Goal: Transaction & Acquisition: Download file/media

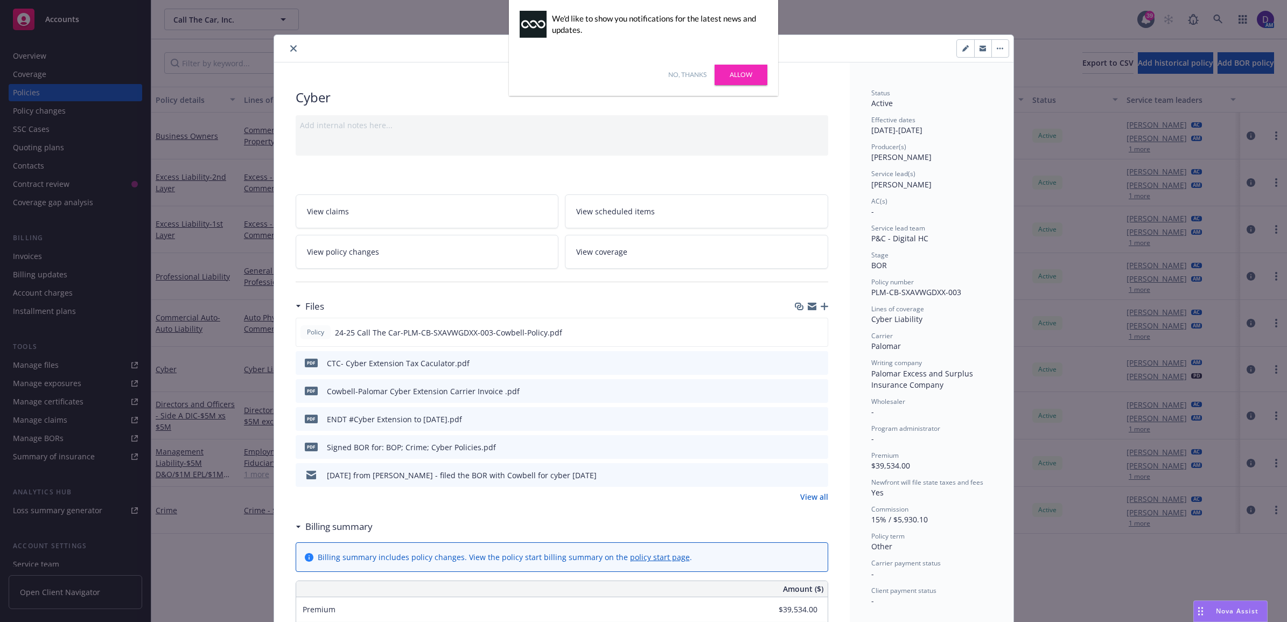
click at [743, 57] on div "No, thanks Allow" at bounding box center [643, 75] width 269 height 42
click at [749, 79] on link "Allow" at bounding box center [740, 75] width 53 height 20
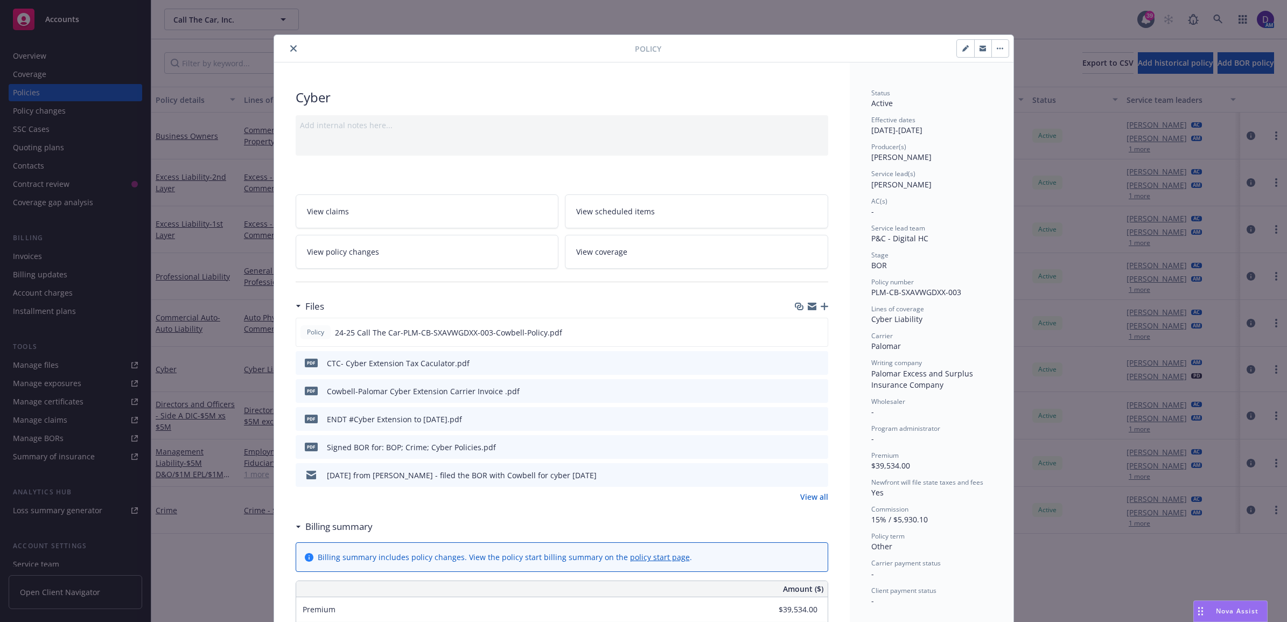
drag, startPoint x: 289, startPoint y: 50, endPoint x: 304, endPoint y: 48, distance: 15.7
click at [290, 50] on icon "close" at bounding box center [293, 48] width 6 height 6
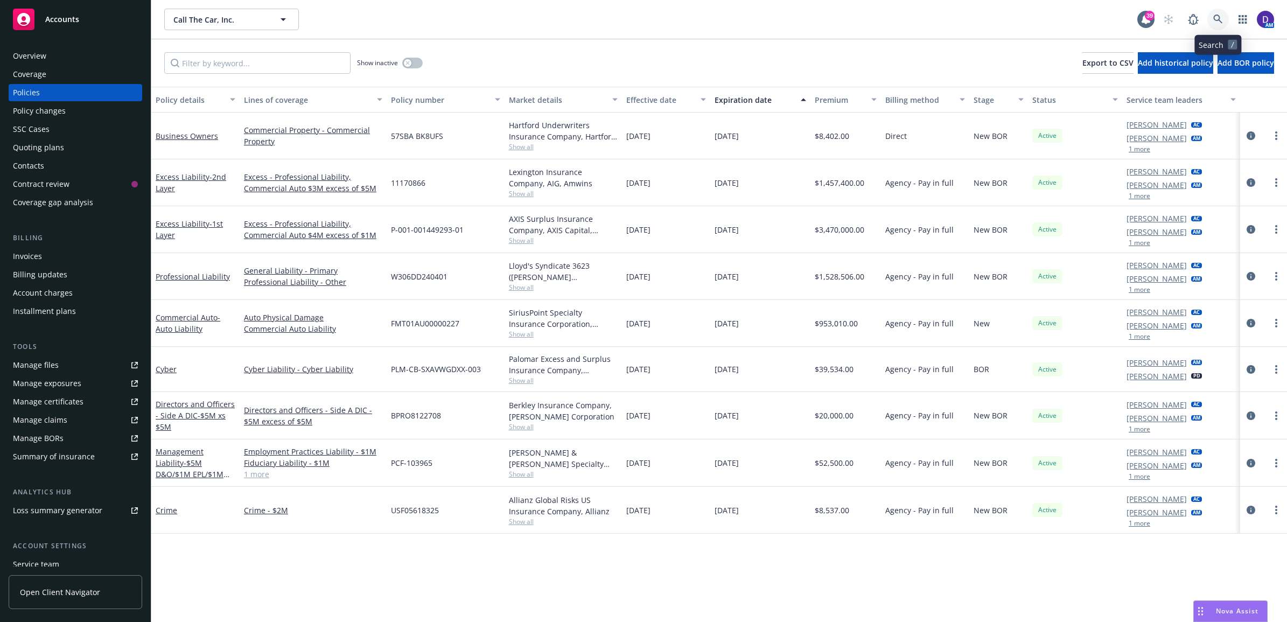
click at [1213, 17] on icon at bounding box center [1218, 20] width 10 height 10
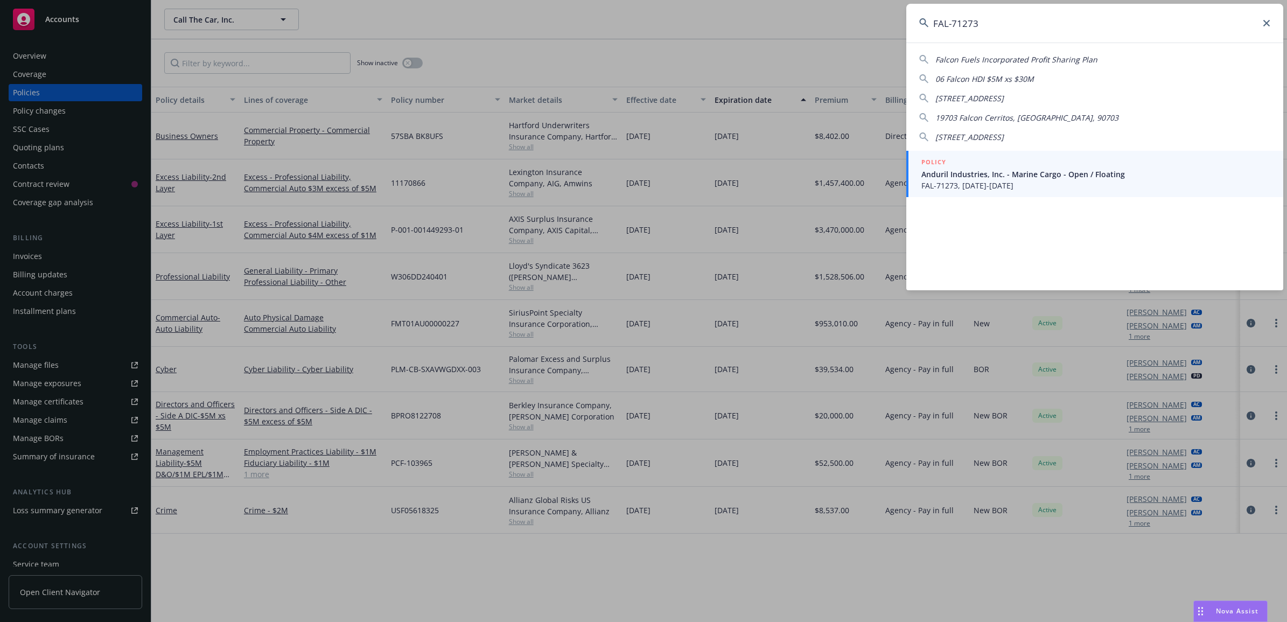
type input "FAL-71273"
click at [957, 186] on span "FAL-71273, 06/05/2025-06/30/2026" at bounding box center [1095, 185] width 349 height 11
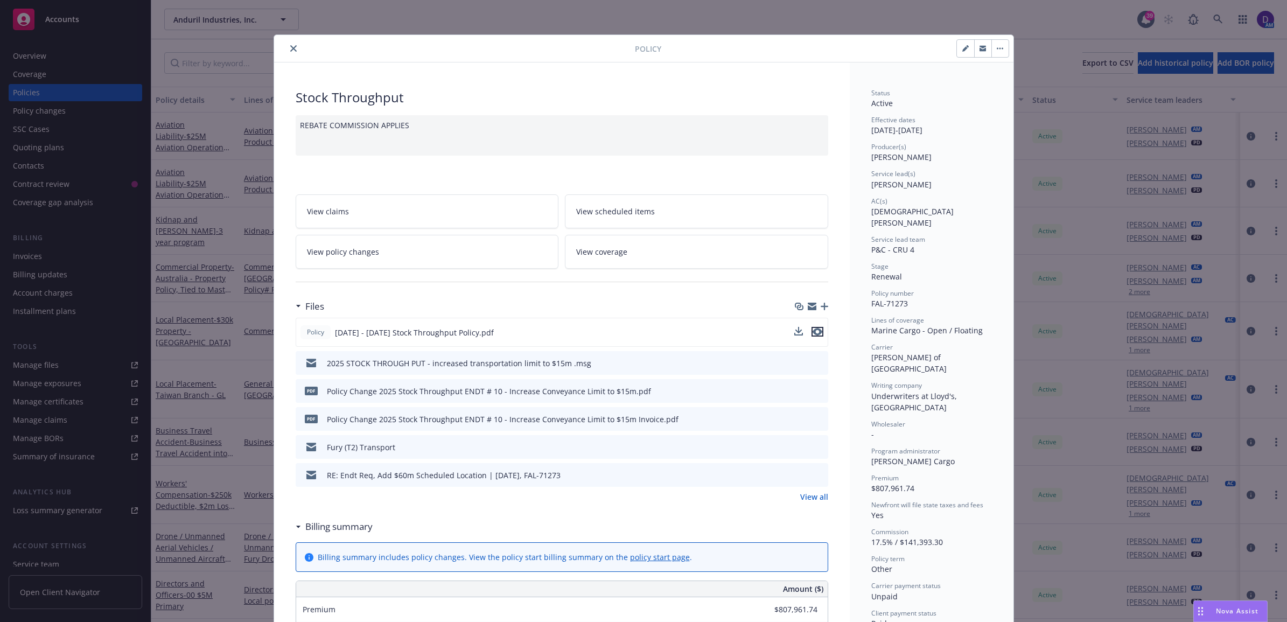
click at [813, 334] on icon "preview file" at bounding box center [817, 332] width 10 height 8
click at [813, 495] on link "View all" at bounding box center [814, 496] width 28 height 11
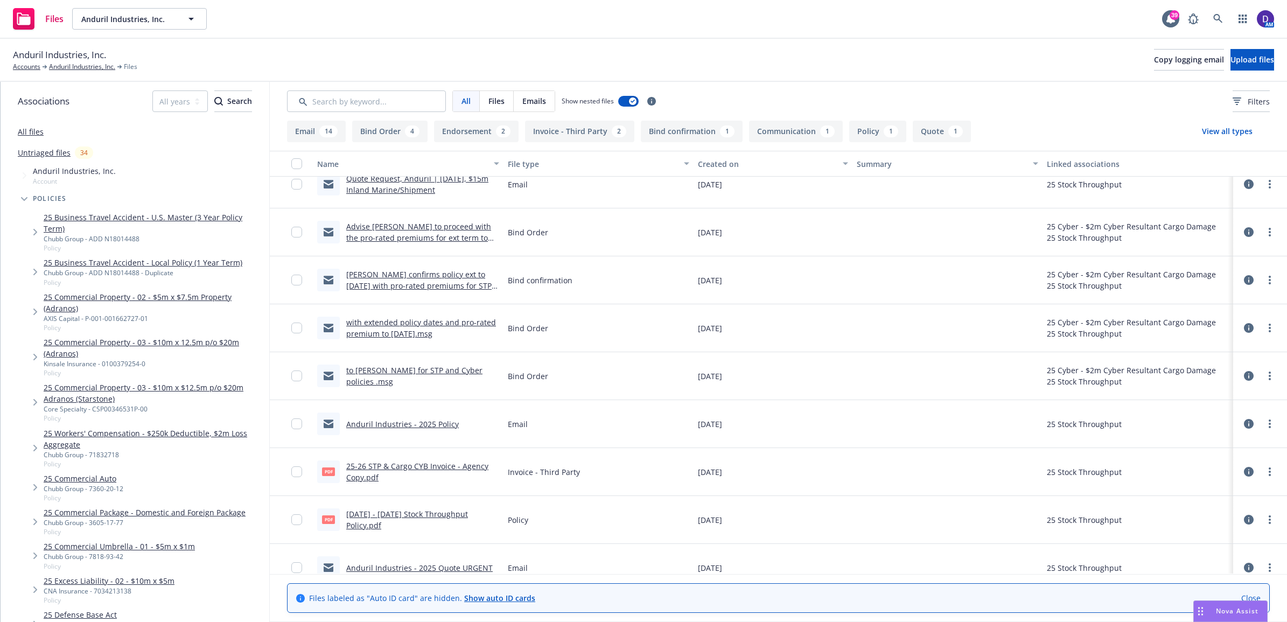
scroll to position [471, 0]
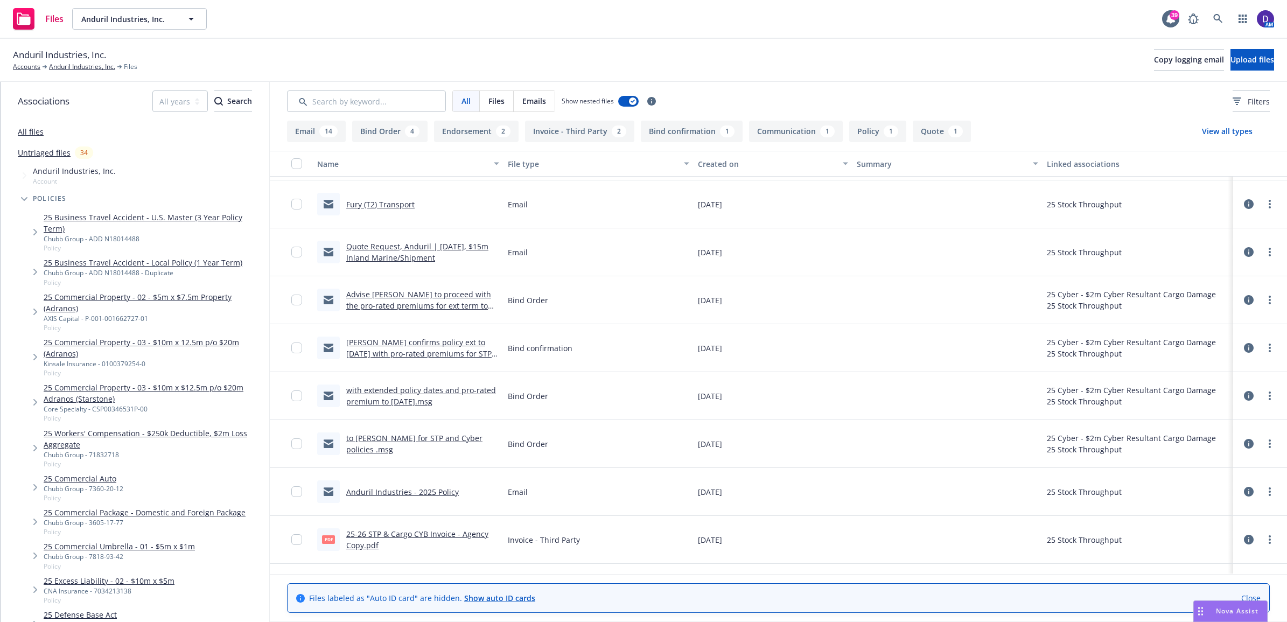
click at [437, 347] on div "Falvey confirms policy ext to 6/30/25 with pro-rated premiums for STP & Cyber .…" at bounding box center [422, 347] width 153 height 23
click at [437, 342] on link "Falvey confirms policy ext to 6/30/25 with pro-rated premiums for STP & Cyber .…" at bounding box center [418, 353] width 145 height 33
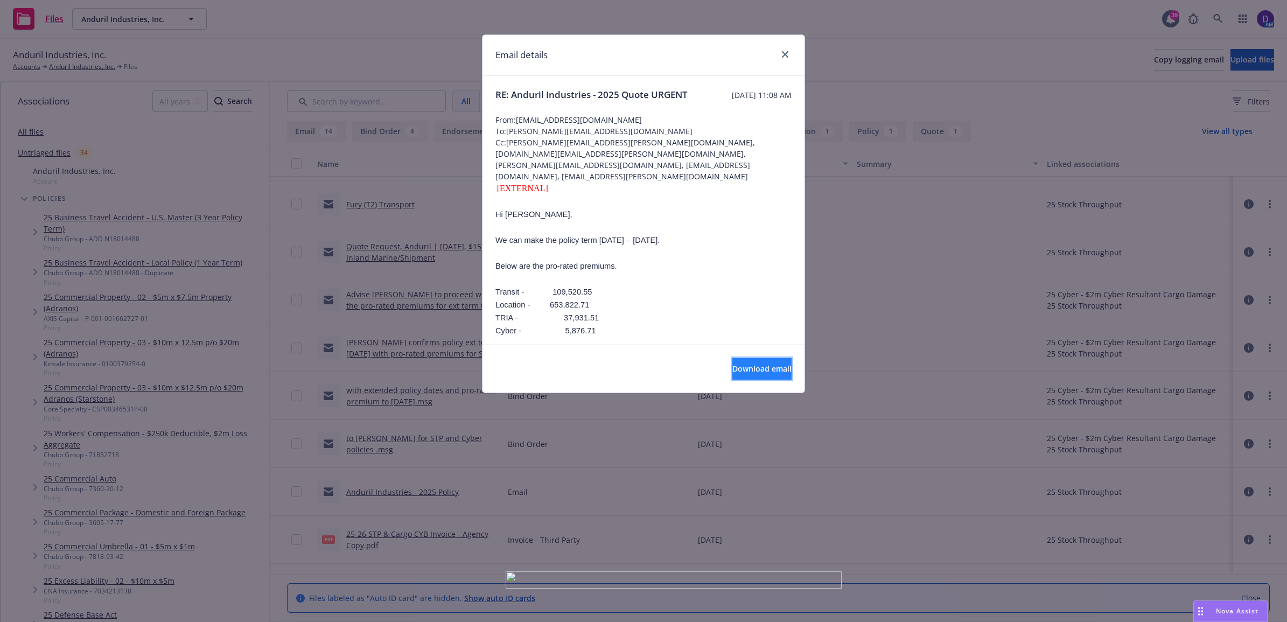
click at [732, 368] on span "Download email" at bounding box center [761, 368] width 59 height 10
click at [780, 58] on link "close" at bounding box center [784, 54] width 13 height 13
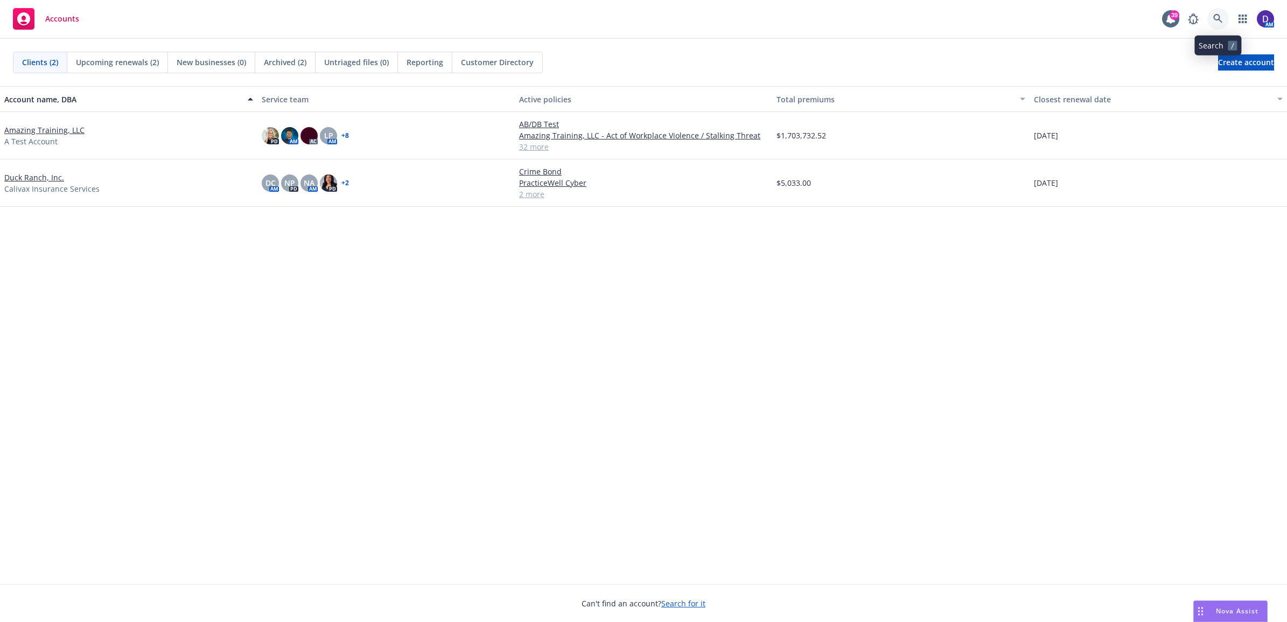
click at [1225, 19] on link at bounding box center [1218, 19] width 22 height 22
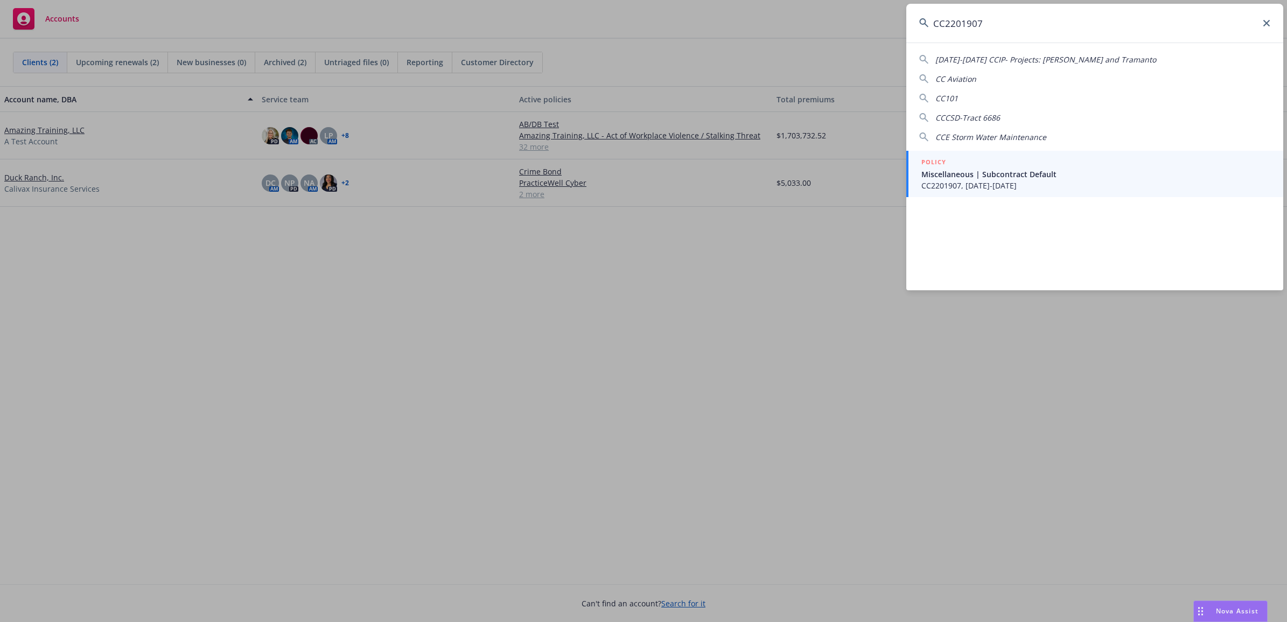
type input "CC2201907"
click at [992, 170] on span "Miscellaneous | Subcontract Default" at bounding box center [1095, 174] width 349 height 11
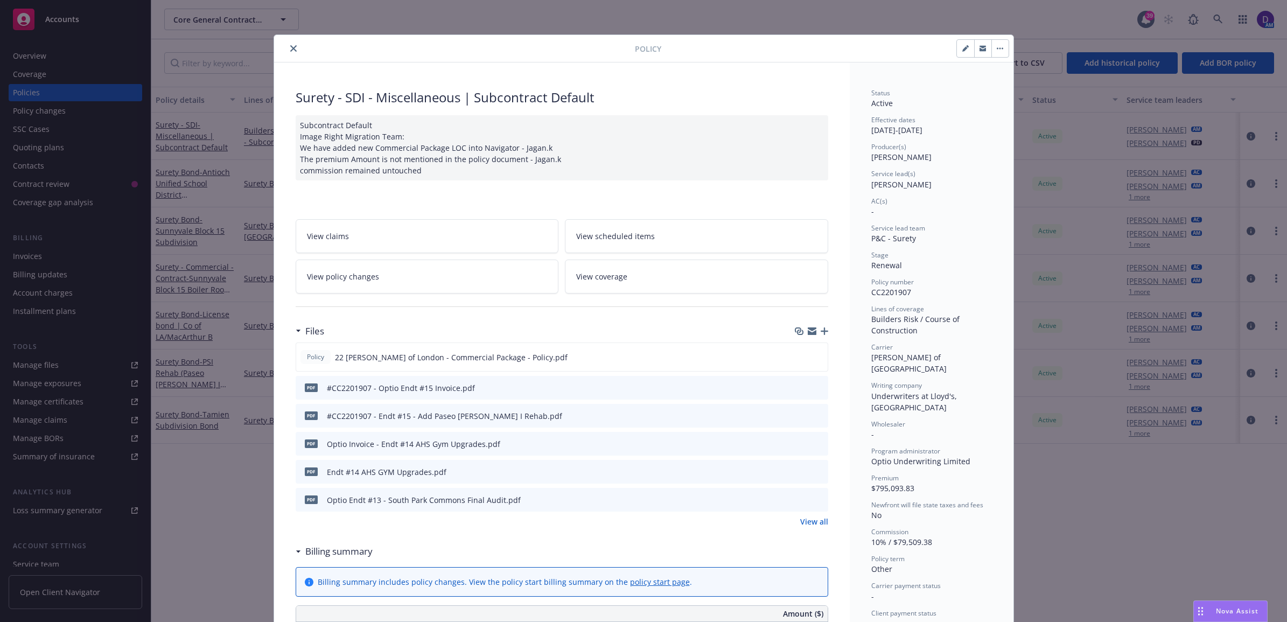
click at [814, 525] on link "View all" at bounding box center [814, 521] width 28 height 11
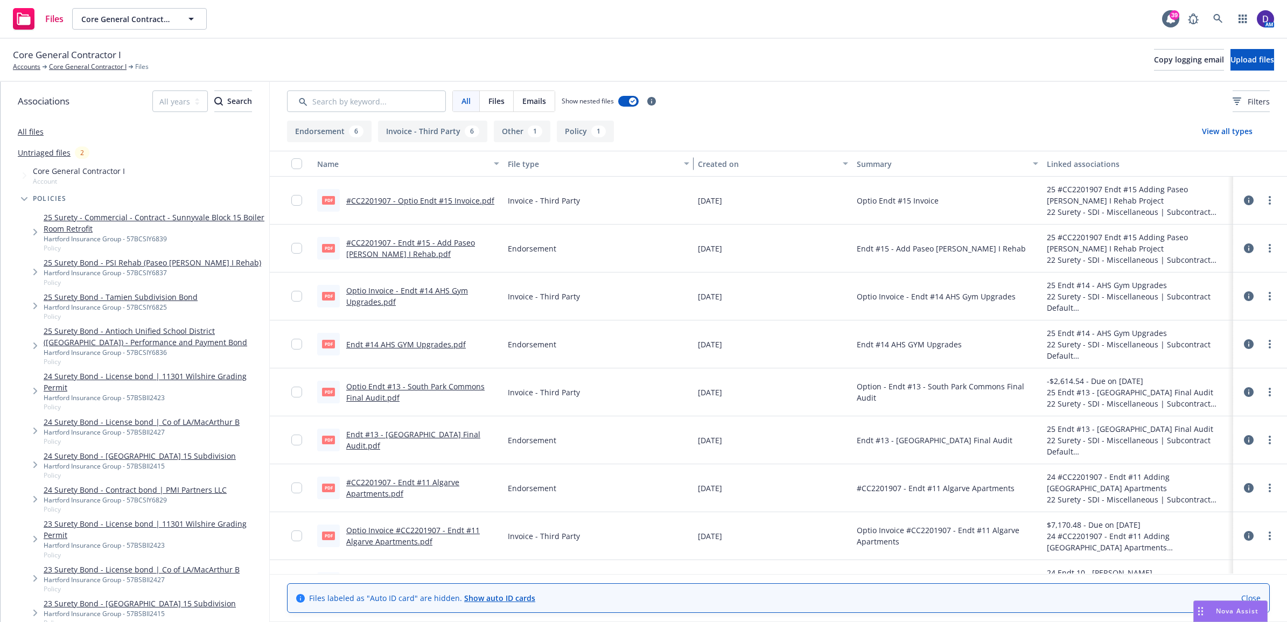
click at [685, 164] on div "button" at bounding box center [687, 163] width 5 height 25
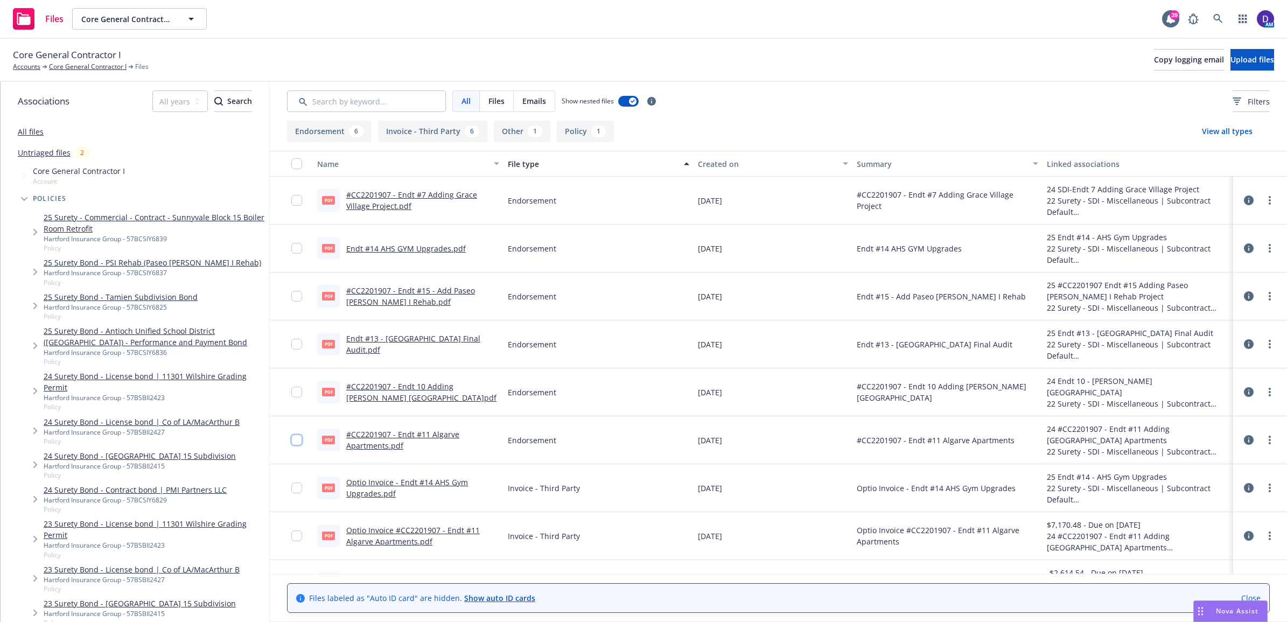
click at [297, 439] on input "checkbox" at bounding box center [296, 439] width 11 height 11
click at [296, 392] on input "checkbox" at bounding box center [296, 392] width 11 height 11
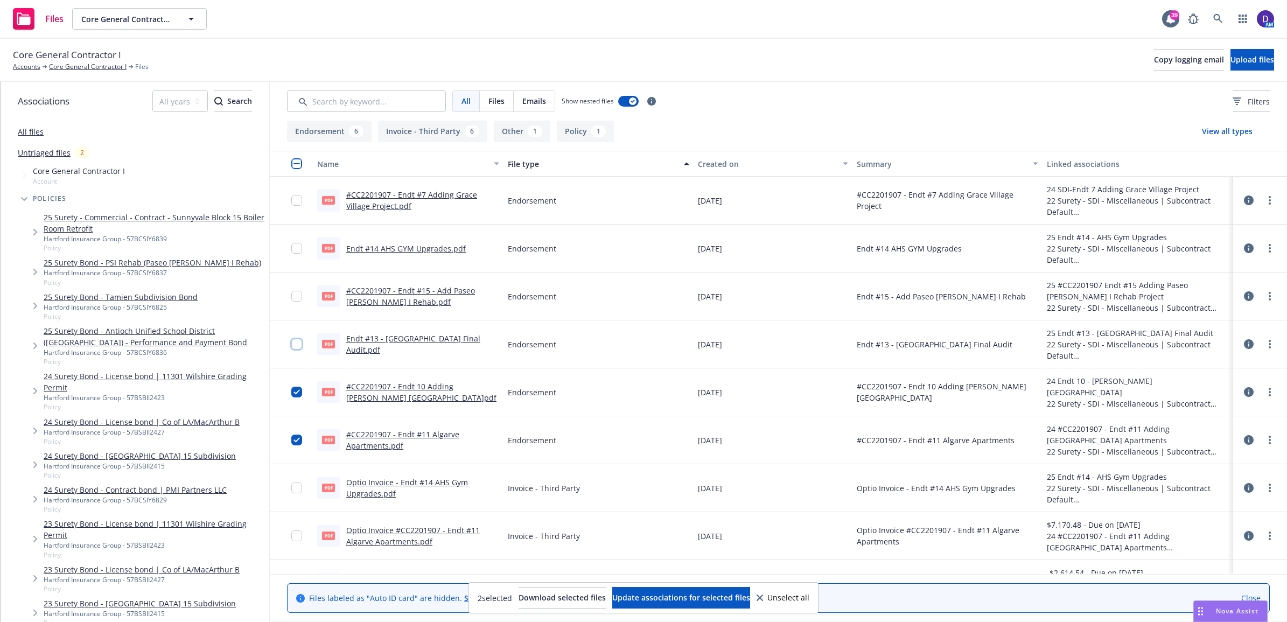
click at [299, 345] on input "checkbox" at bounding box center [296, 344] width 11 height 11
click at [296, 298] on input "checkbox" at bounding box center [296, 296] width 11 height 11
click at [294, 254] on input "checkbox" at bounding box center [296, 248] width 11 height 11
click at [300, 203] on input "checkbox" at bounding box center [296, 200] width 11 height 11
click at [548, 595] on span "Download selected files" at bounding box center [561, 597] width 87 height 10
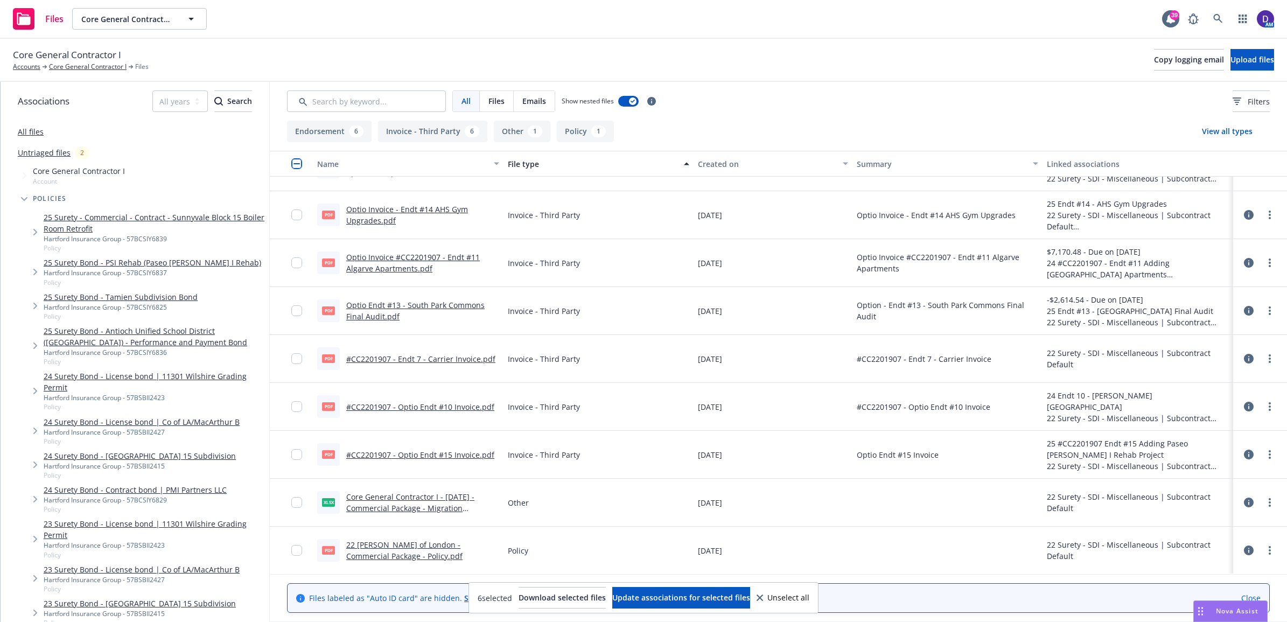
scroll to position [273, 0]
click at [389, 545] on link "22 Lloyd's of London - Commercial Package - Policy.pdf" at bounding box center [404, 549] width 116 height 22
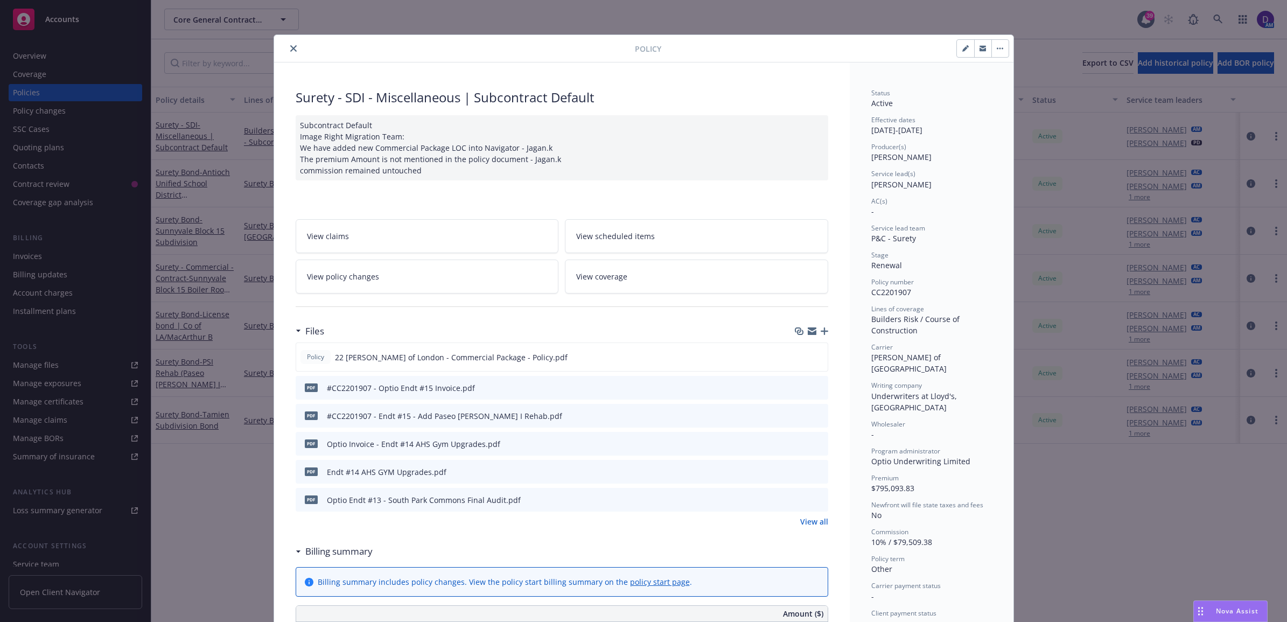
click at [290, 48] on icon "close" at bounding box center [293, 48] width 6 height 6
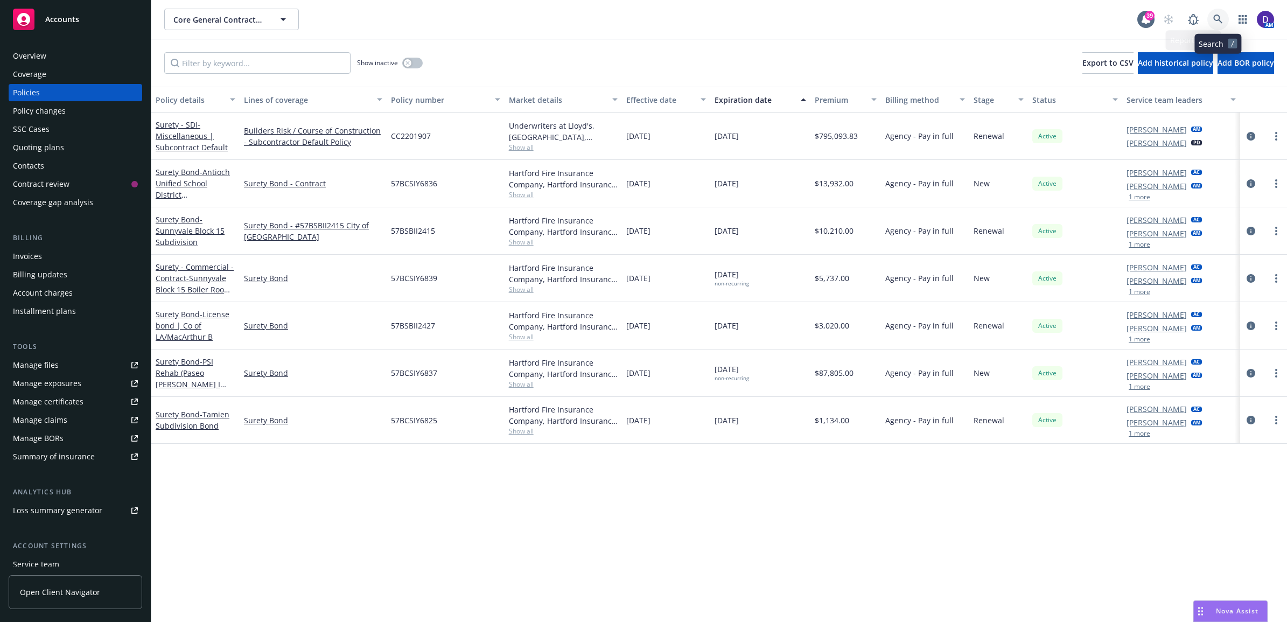
click at [1226, 22] on link at bounding box center [1218, 20] width 22 height 22
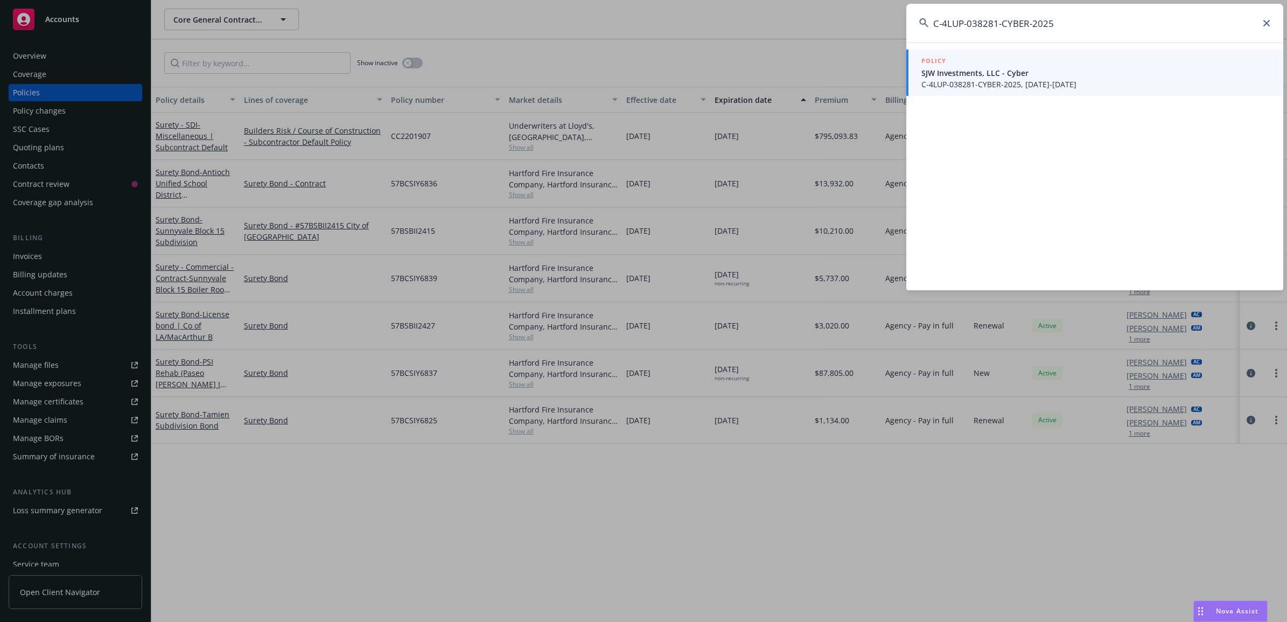
type input "C-4LUP-038281-CYBER-2025"
click at [997, 65] on div "POLICY" at bounding box center [1095, 61] width 349 height 12
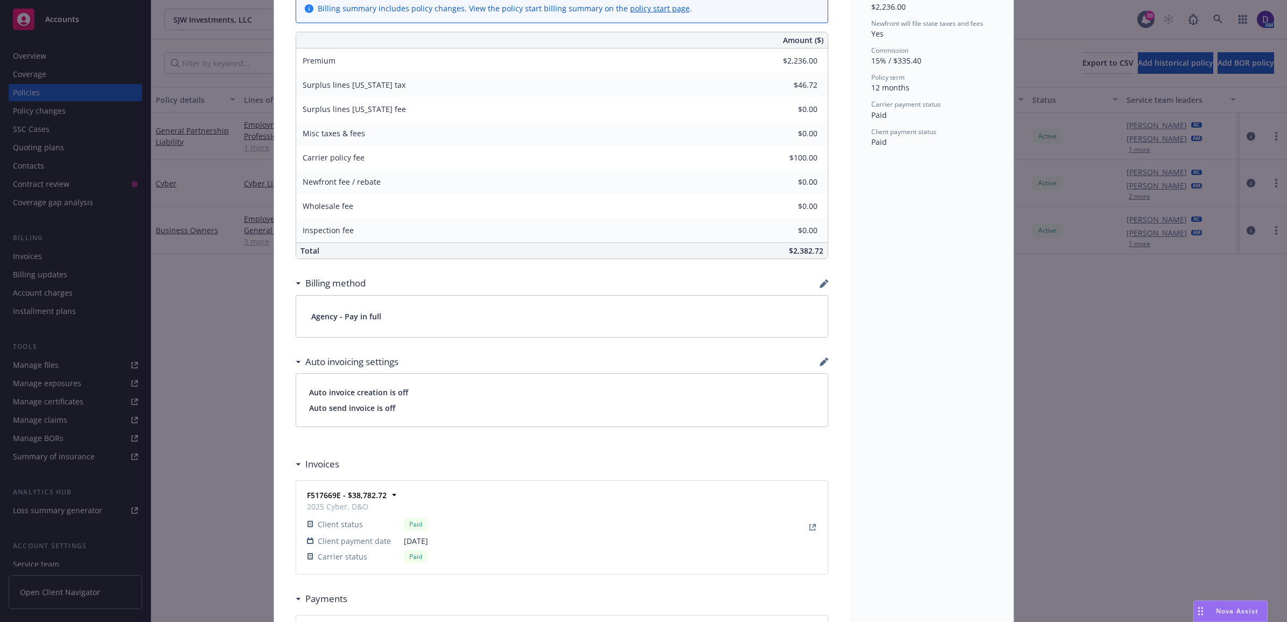
scroll to position [673, 0]
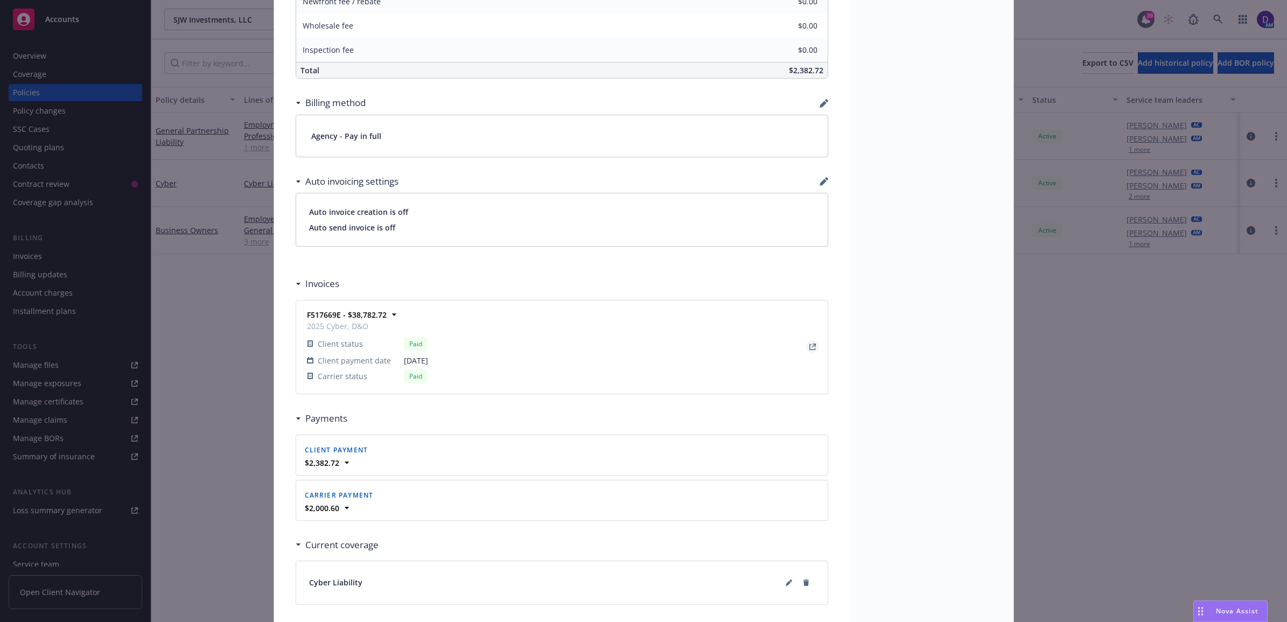
click at [809, 348] on icon "View Invoice" at bounding box center [812, 346] width 6 height 6
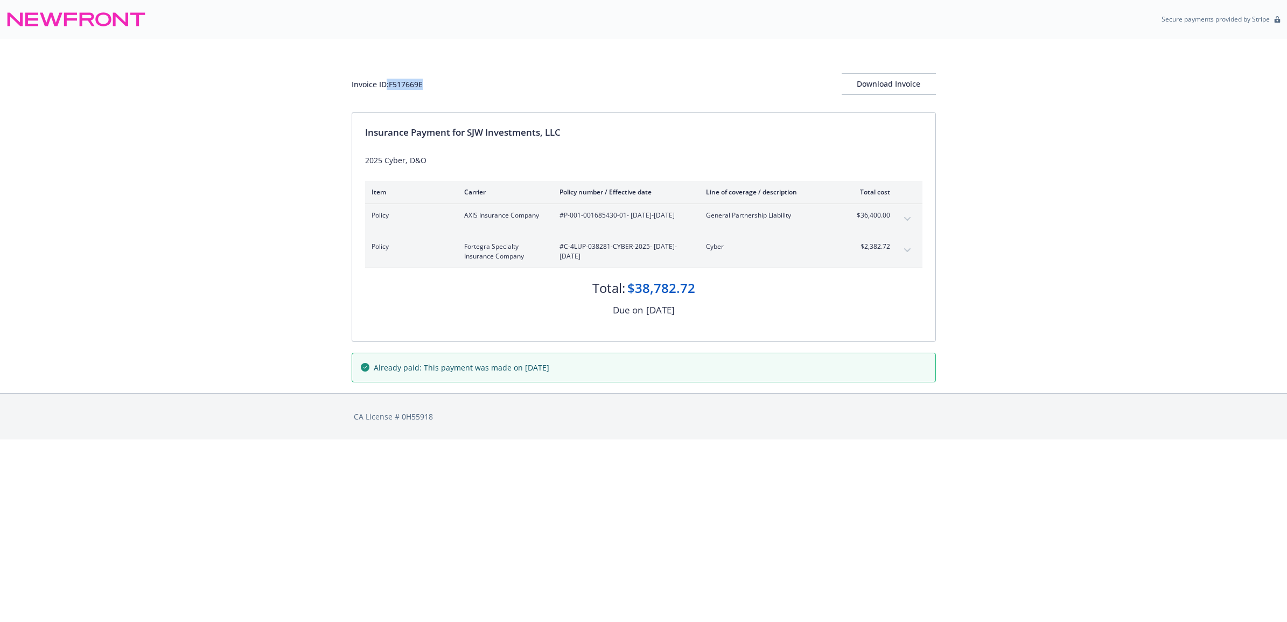
drag, startPoint x: 421, startPoint y: 82, endPoint x: 387, endPoint y: 81, distance: 34.5
click at [387, 81] on div "Invoice ID: F517669E" at bounding box center [387, 84] width 71 height 11
copy div ": F517669E"
drag, startPoint x: 878, startPoint y: 90, endPoint x: 81, endPoint y: 555, distance: 922.8
click at [879, 90] on div "Download Invoice" at bounding box center [888, 84] width 94 height 20
